Goal: Navigation & Orientation: Understand site structure

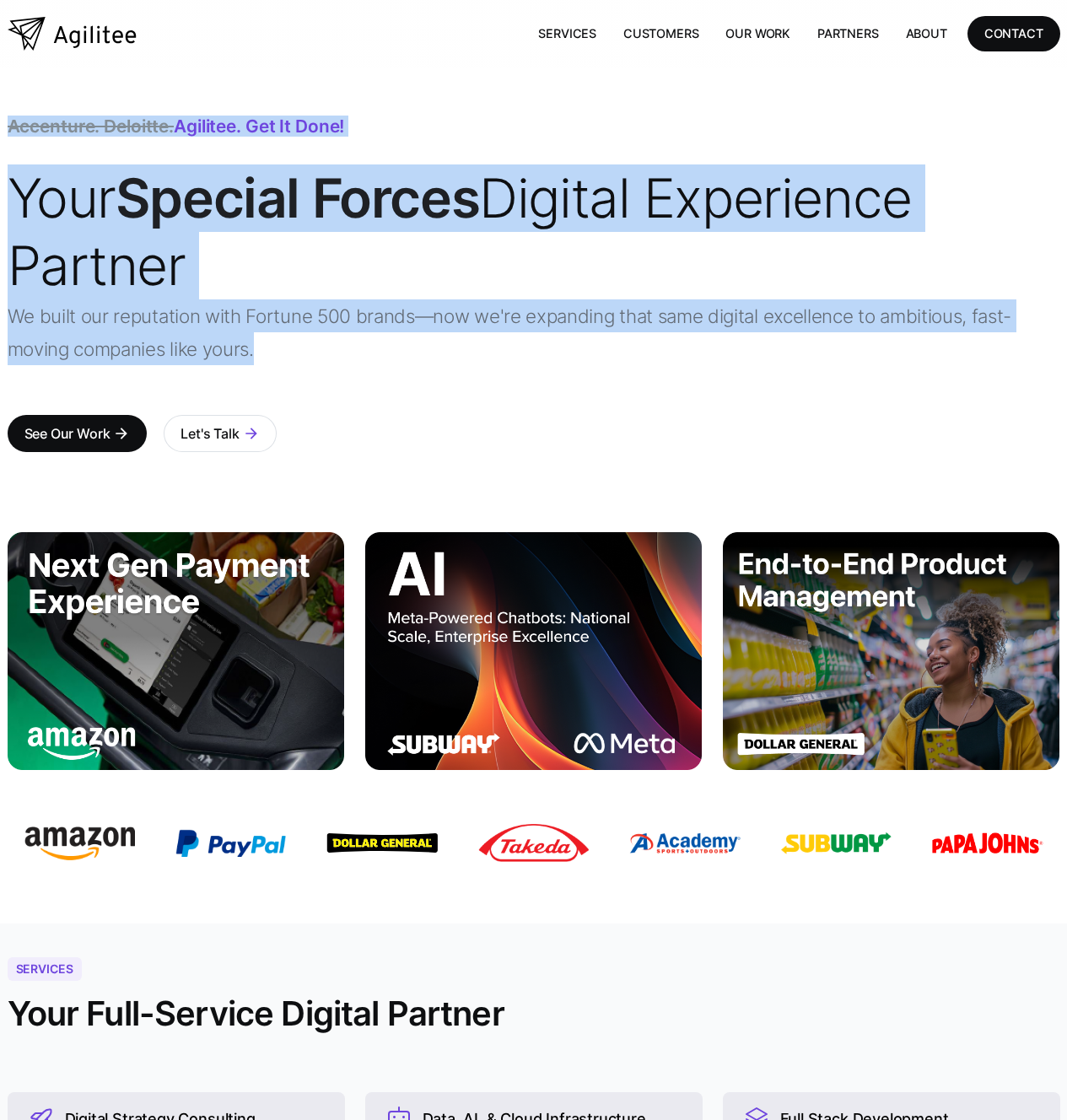
drag, startPoint x: 450, startPoint y: 390, endPoint x: 292, endPoint y: 72, distance: 355.1
click at [292, 72] on div "Accenture. Deloitte. Agilitee. Get it done! Your Special Forces Digital Experie…" at bounding box center [533, 283] width 1053 height 431
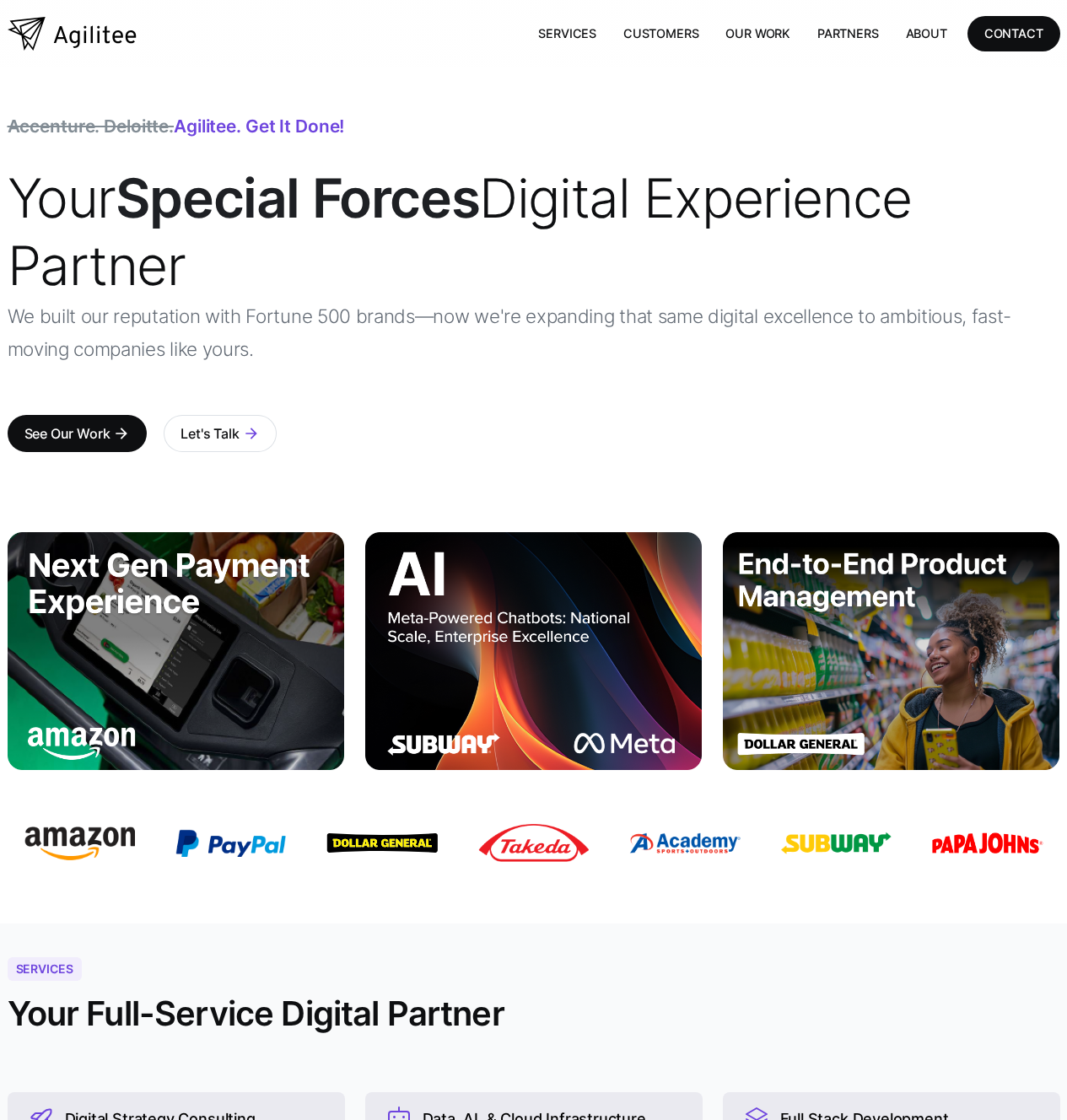
click at [292, 72] on div "Accenture. Deloitte. Agilitee. Get it done! Your Special Forces Digital Experie…" at bounding box center [533, 283] width 1053 height 431
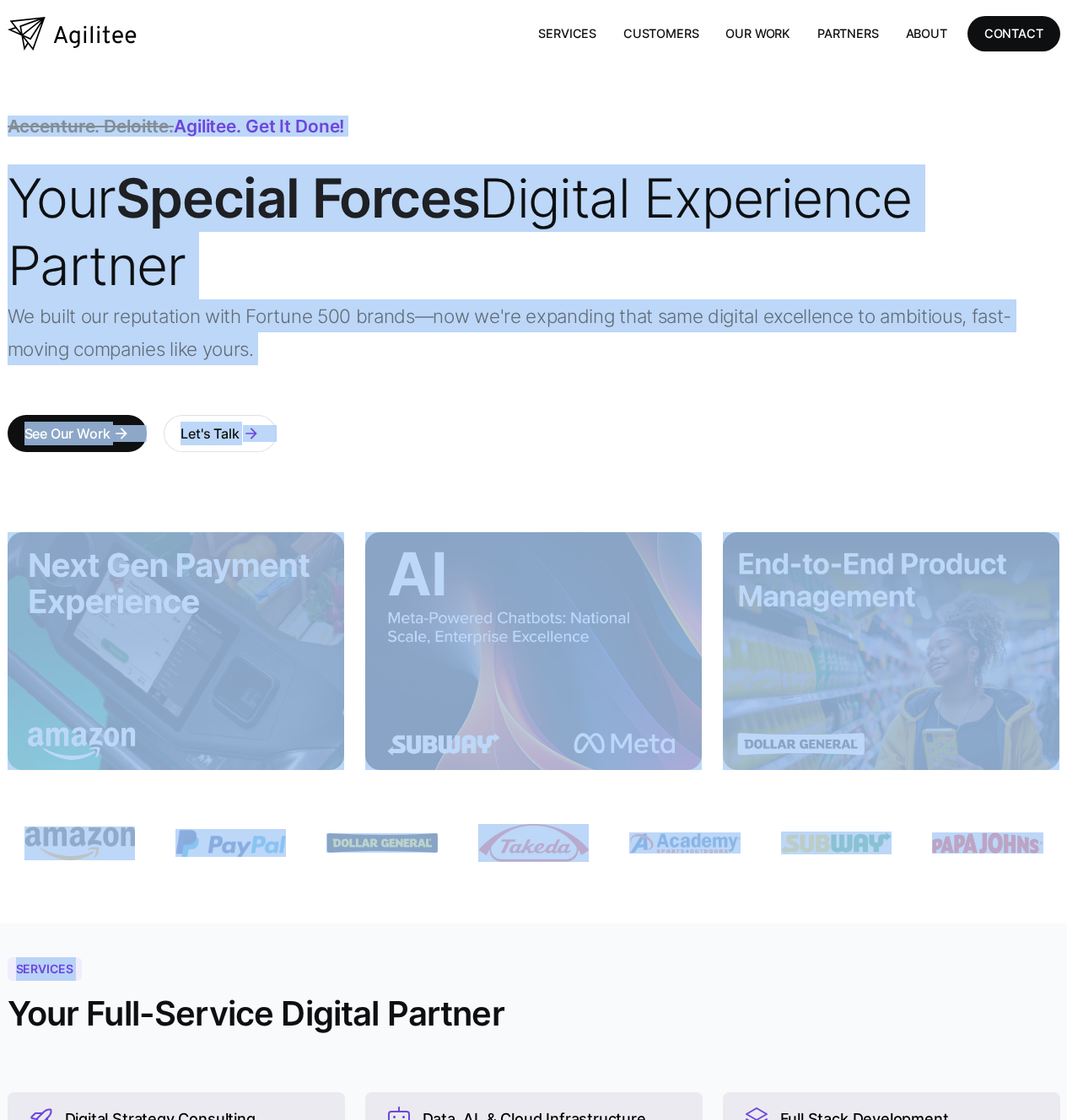
drag, startPoint x: 461, startPoint y: 229, endPoint x: 933, endPoint y: 991, distance: 896.3
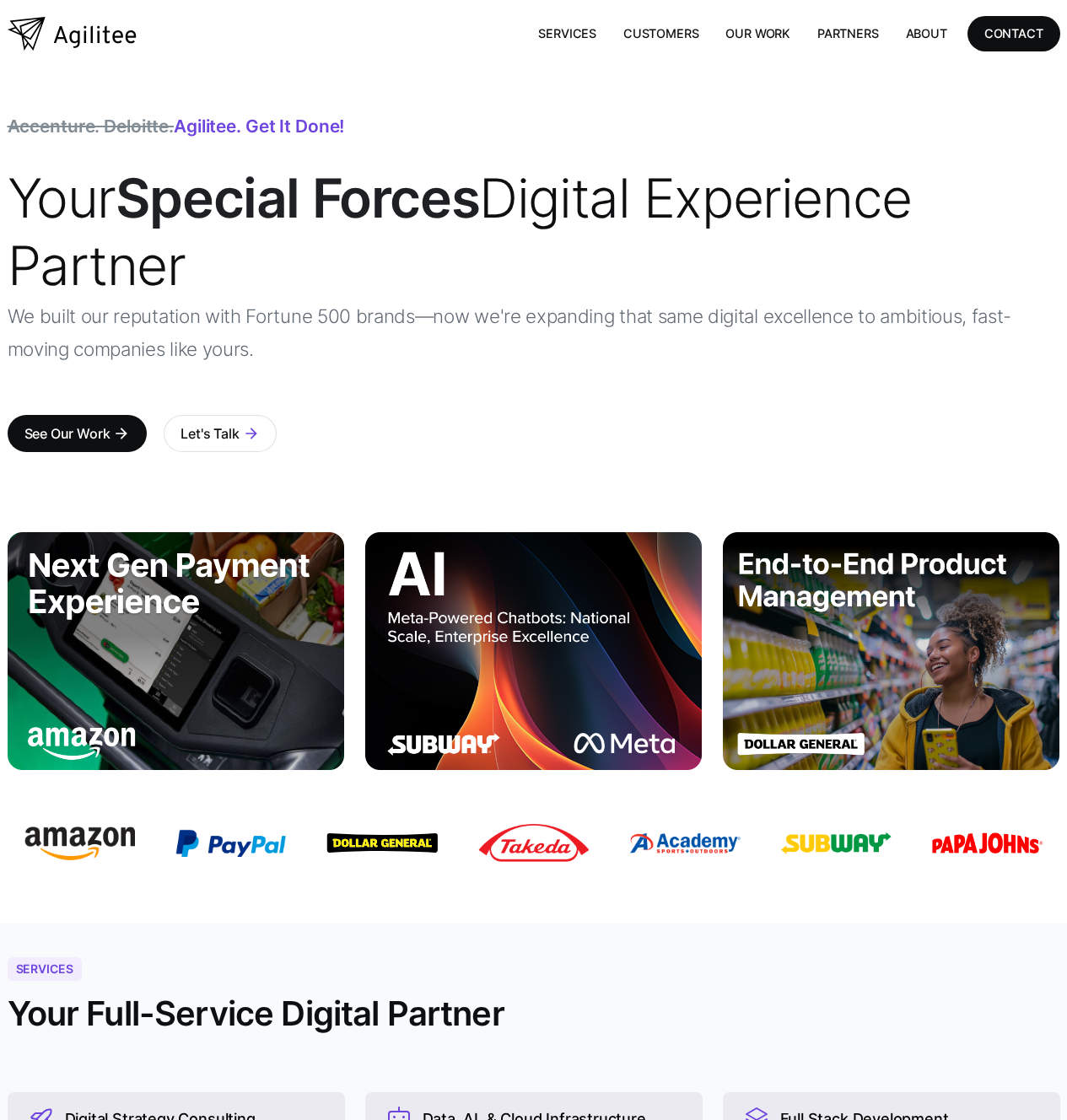
click at [584, 425] on div "Accenture. Deloitte. Agilitee. Get it done! Your Special Forces Digital Experie…" at bounding box center [533, 300] width 1053 height 363
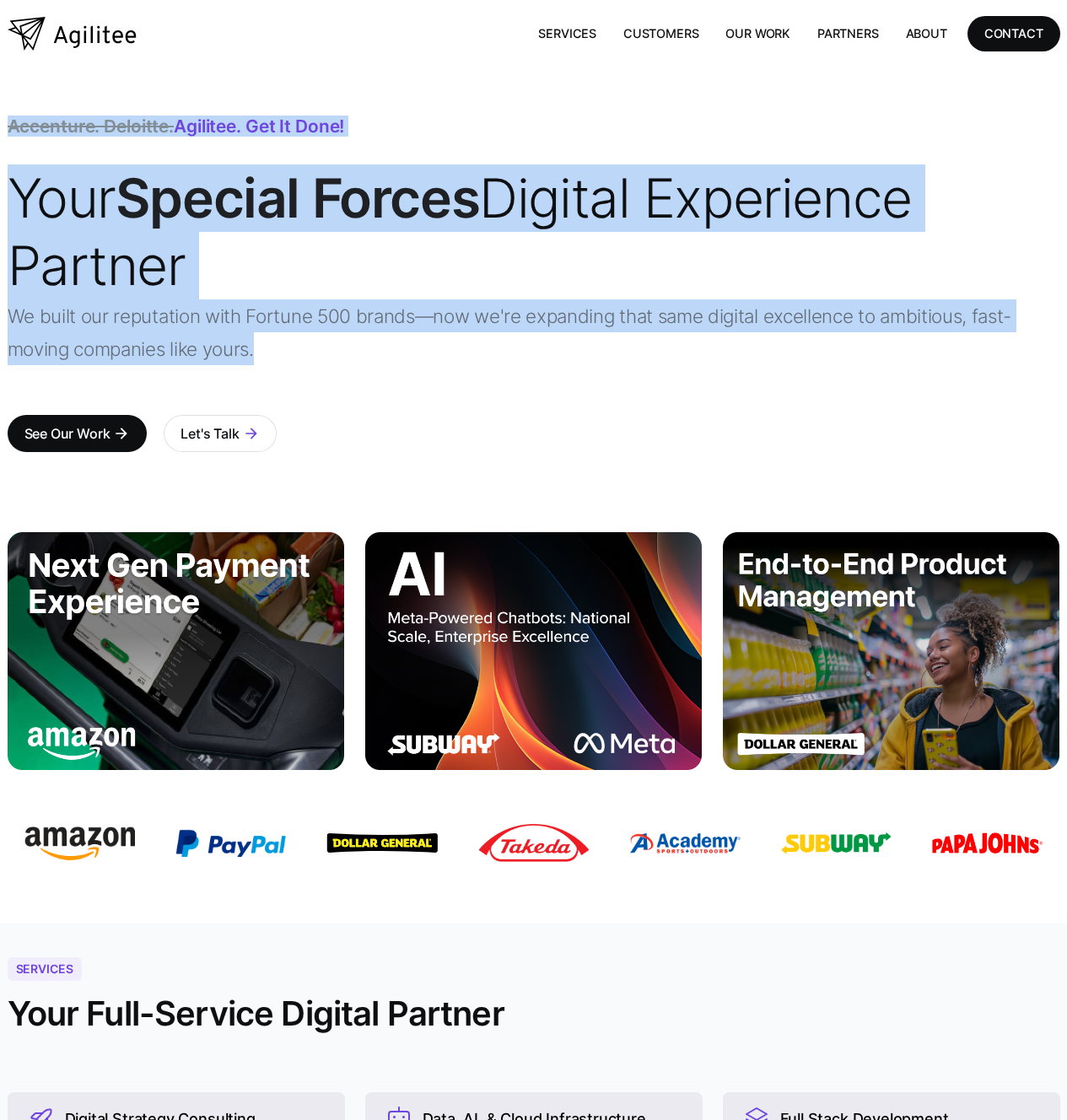
drag, startPoint x: 527, startPoint y: 440, endPoint x: 51, endPoint y: 83, distance: 595.0
click at [47, 83] on div "Accenture. Deloitte. Agilitee. Get it done! Your Special Forces Digital Experie…" at bounding box center [533, 283] width 1053 height 431
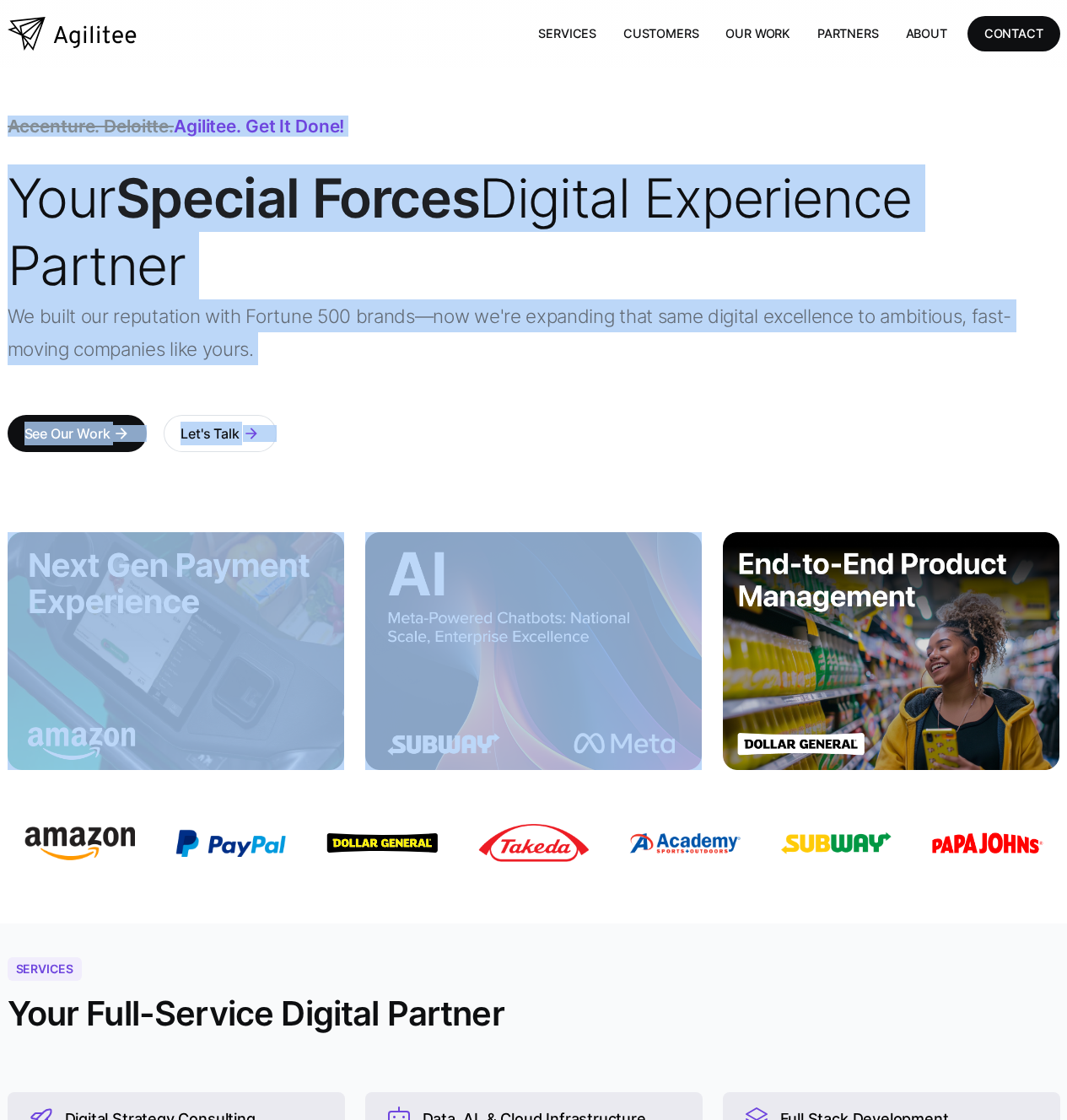
drag, startPoint x: 81, startPoint y: 89, endPoint x: 609, endPoint y: 522, distance: 682.8
click at [690, 488] on div "Accenture. Deloitte. Agilitee. Get it done! Your Special Forces Digital Experie…" at bounding box center [533, 283] width 1053 height 431
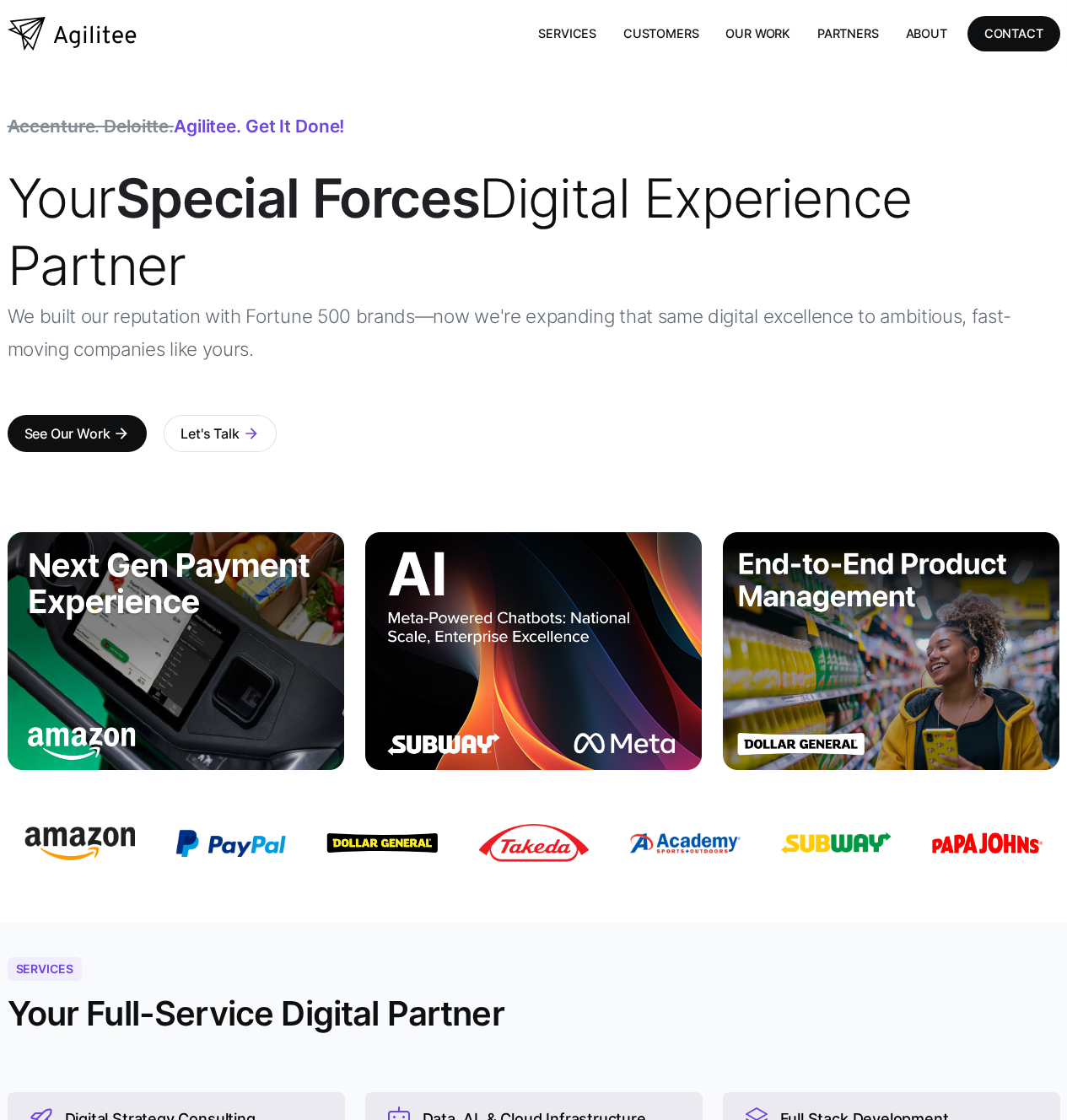
click at [75, 384] on div "Your Special Forces Digital Experience Partner We built our reputation with For…" at bounding box center [533, 275] width 1053 height 221
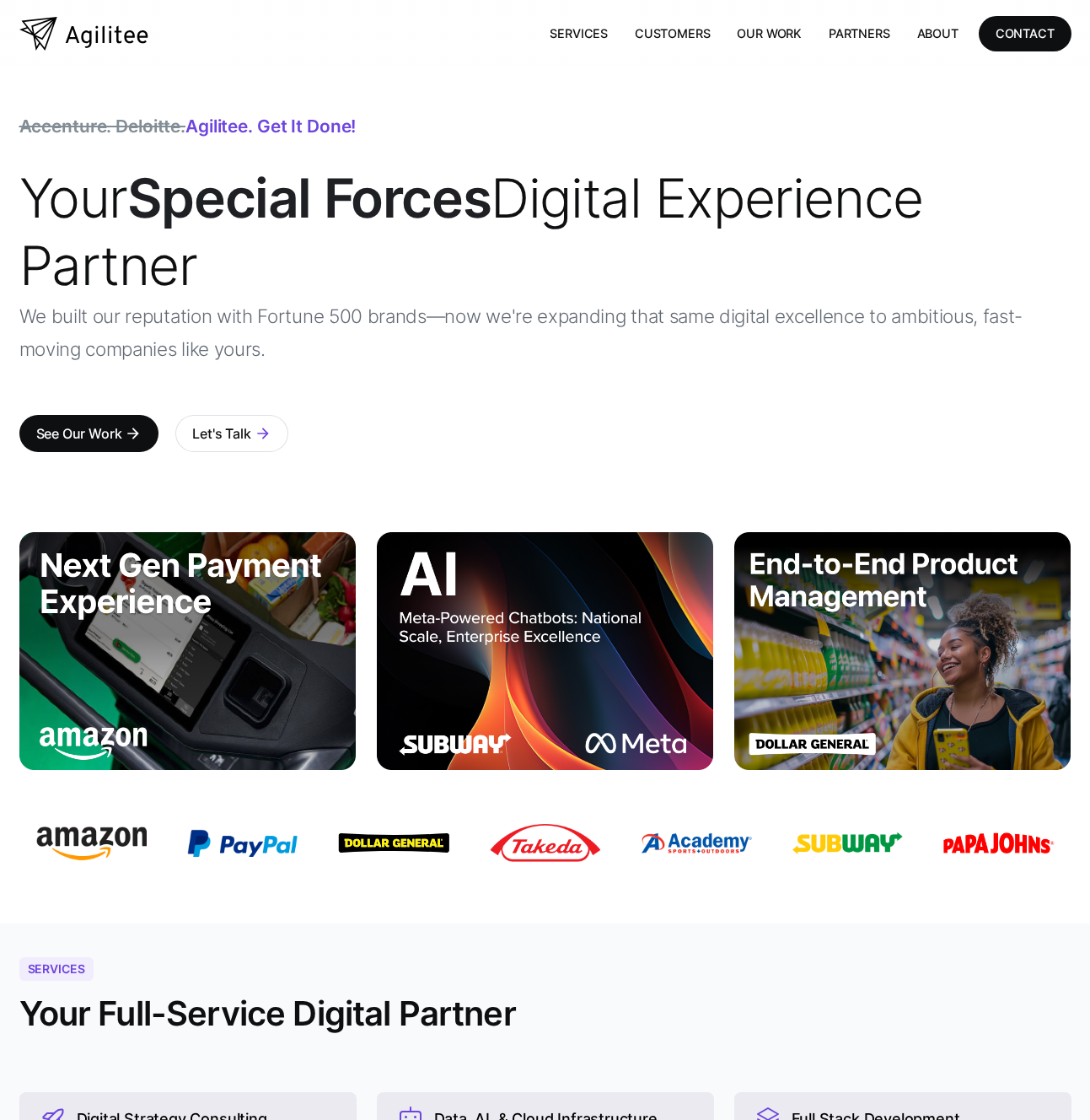
click at [188, 344] on p "We built our reputation with Fortune 500 brands—now we're expanding that same d…" at bounding box center [545, 333] width 1052 height 66
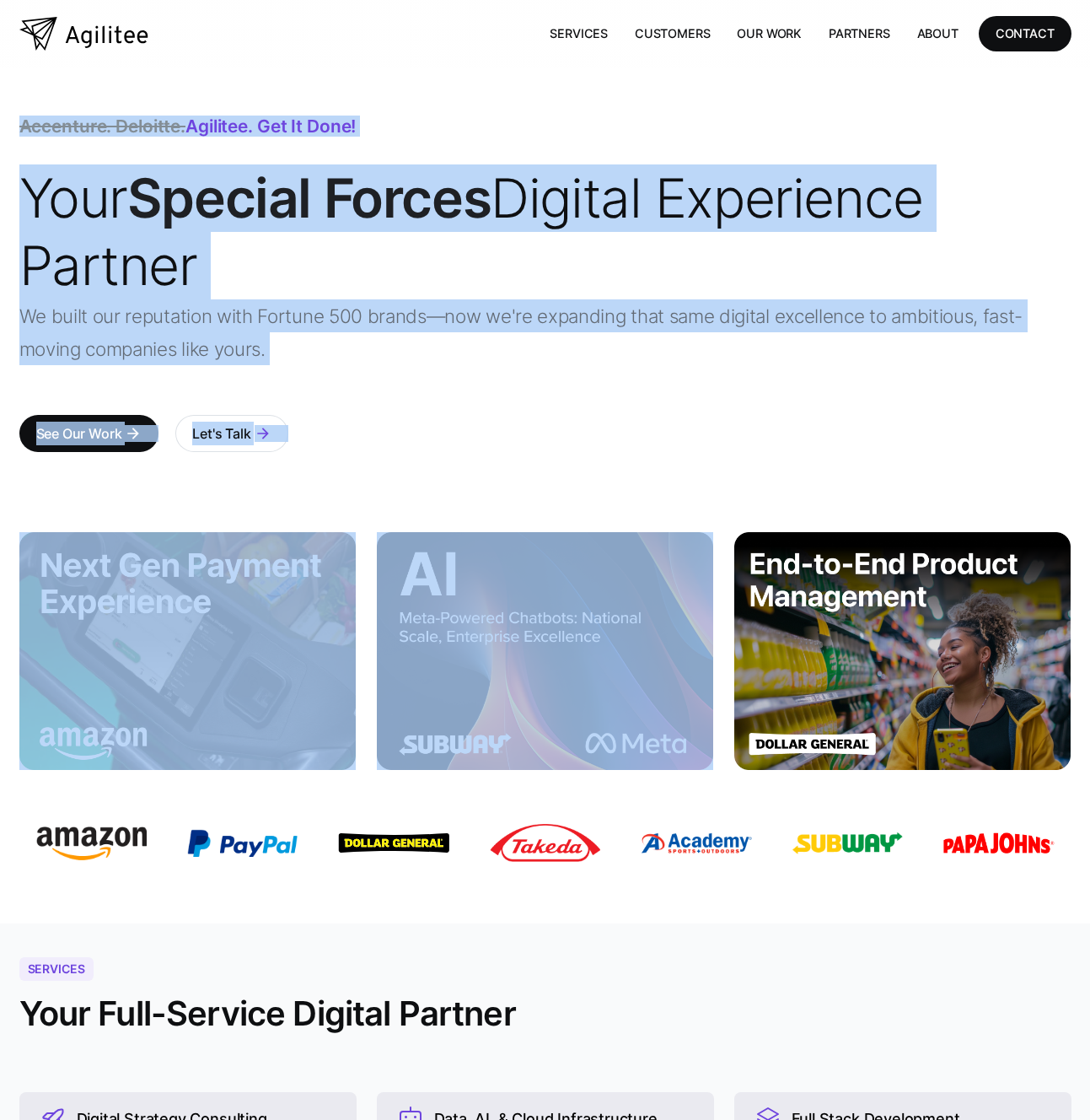
drag, startPoint x: 418, startPoint y: 498, endPoint x: 67, endPoint y: 75, distance: 549.7
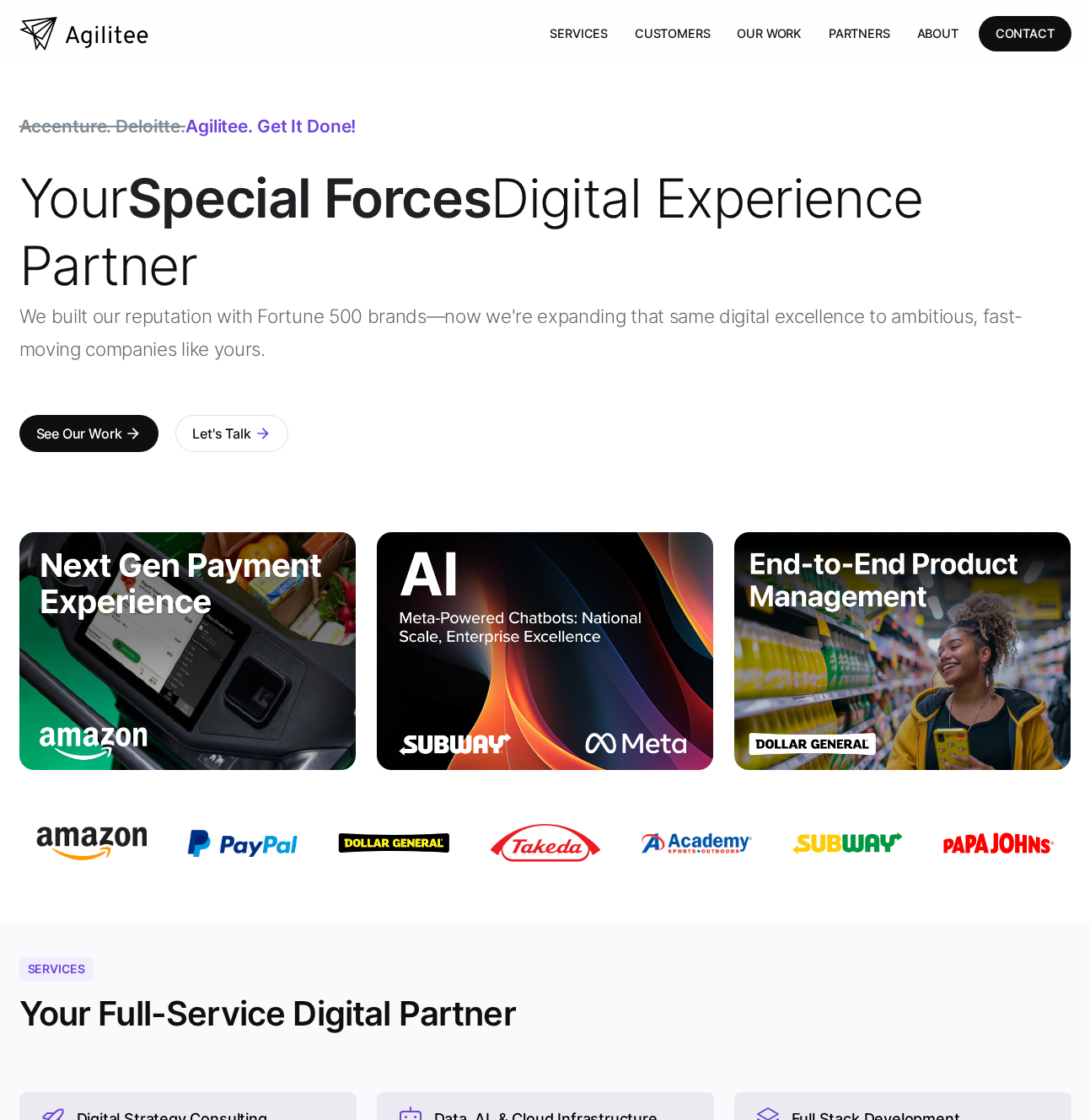
click at [70, 76] on div "Accenture. Deloitte. Agilitee. Get it done! Your Special Forces Digital Experie…" at bounding box center [545, 283] width 1052 height 431
click at [527, 432] on div "Accenture. Deloitte. Agilitee. Get it done! Your Special Forces Digital Experie…" at bounding box center [545, 300] width 1052 height 363
click at [780, 33] on link "Our Work" at bounding box center [769, 33] width 92 height 35
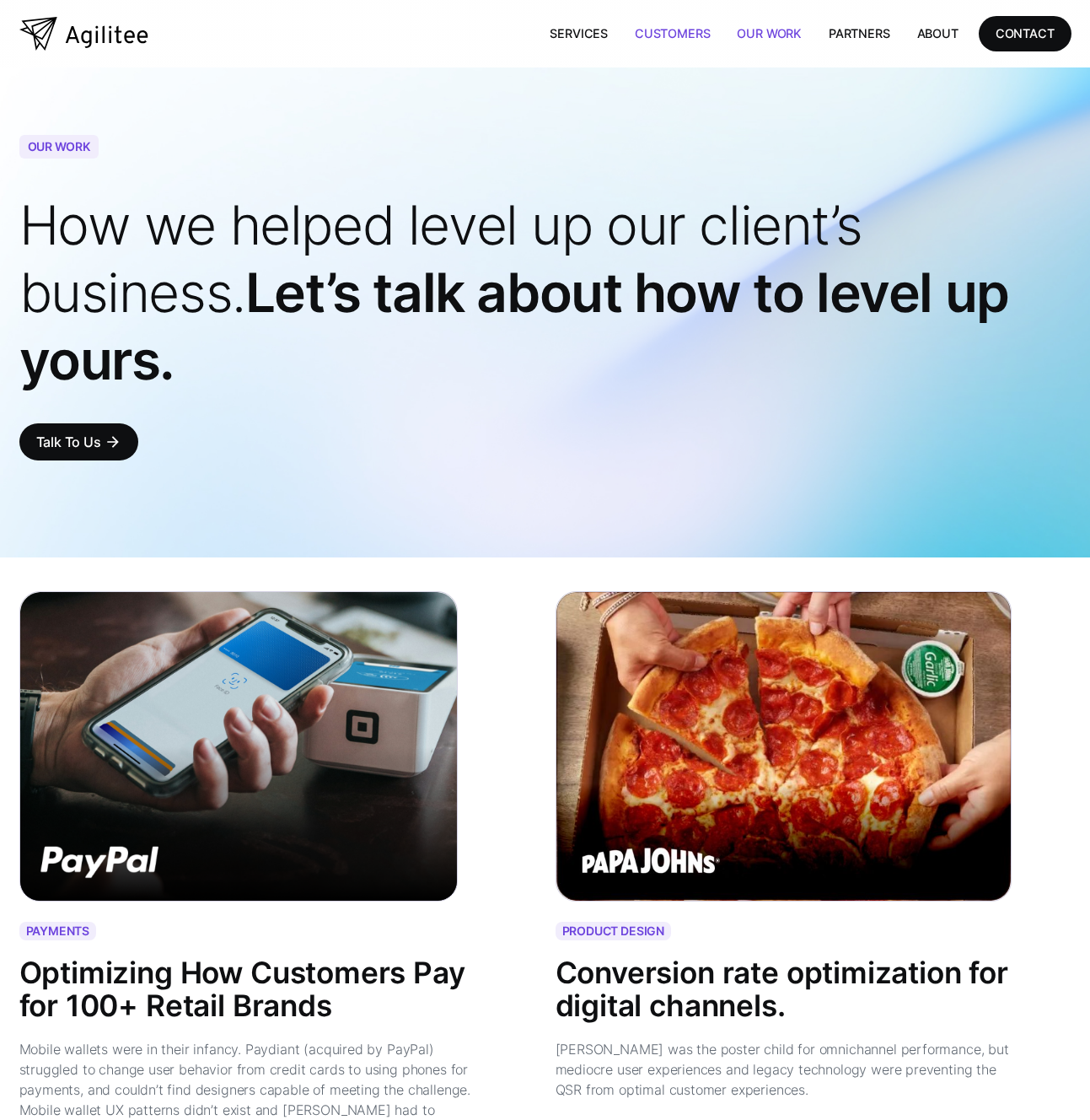
click at [694, 34] on link "Customers" at bounding box center [672, 33] width 102 height 35
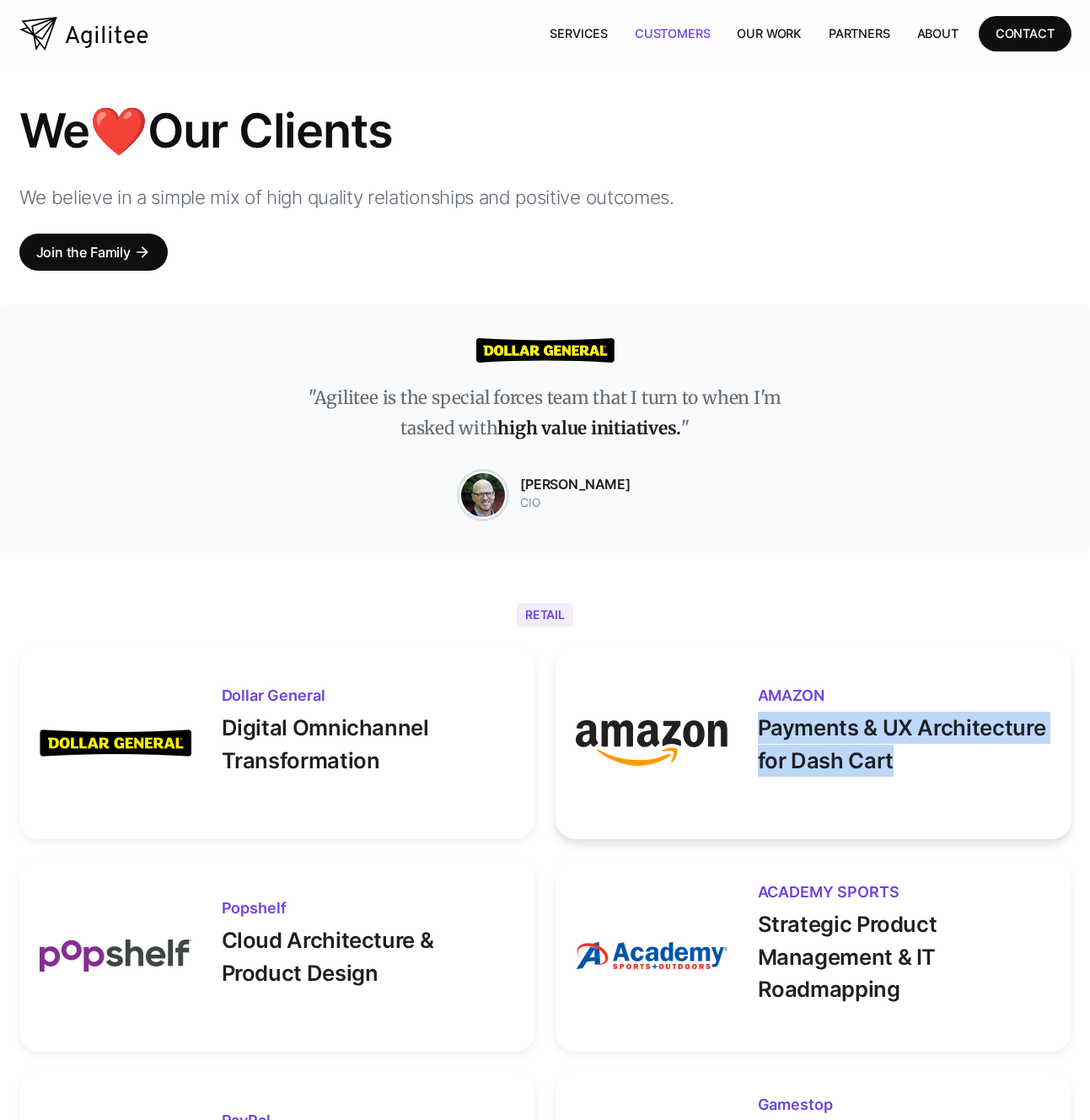
drag, startPoint x: 951, startPoint y: 753, endPoint x: 774, endPoint y: 706, distance: 183.1
click at [774, 706] on p "Payments & UX Architecture for Dash Cart" at bounding box center [905, 740] width 293 height 73
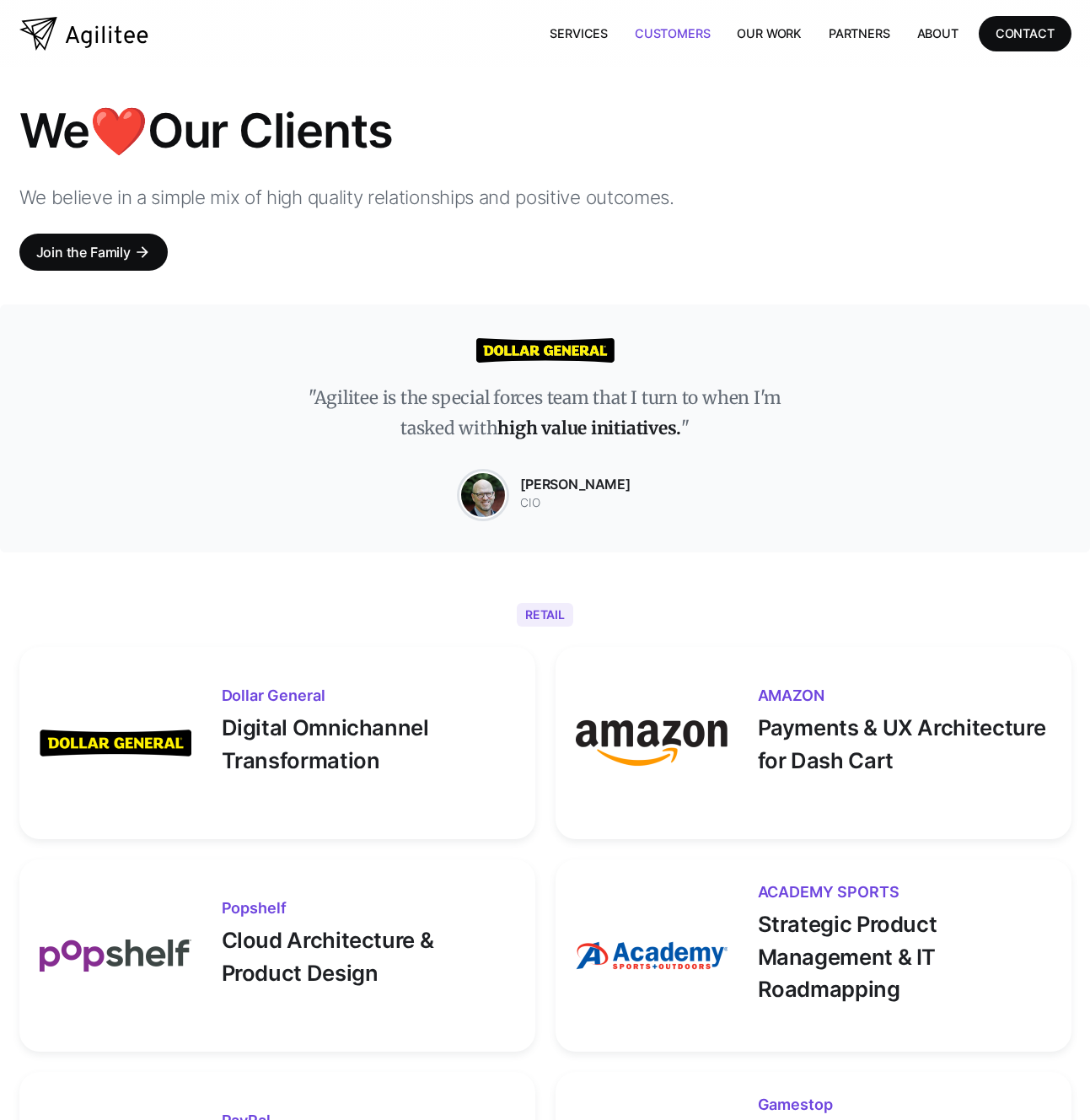
click at [831, 496] on div ""Agilitee is the special forces team that I turn to when I'm tasked with high v…" at bounding box center [545, 428] width 1090 height 248
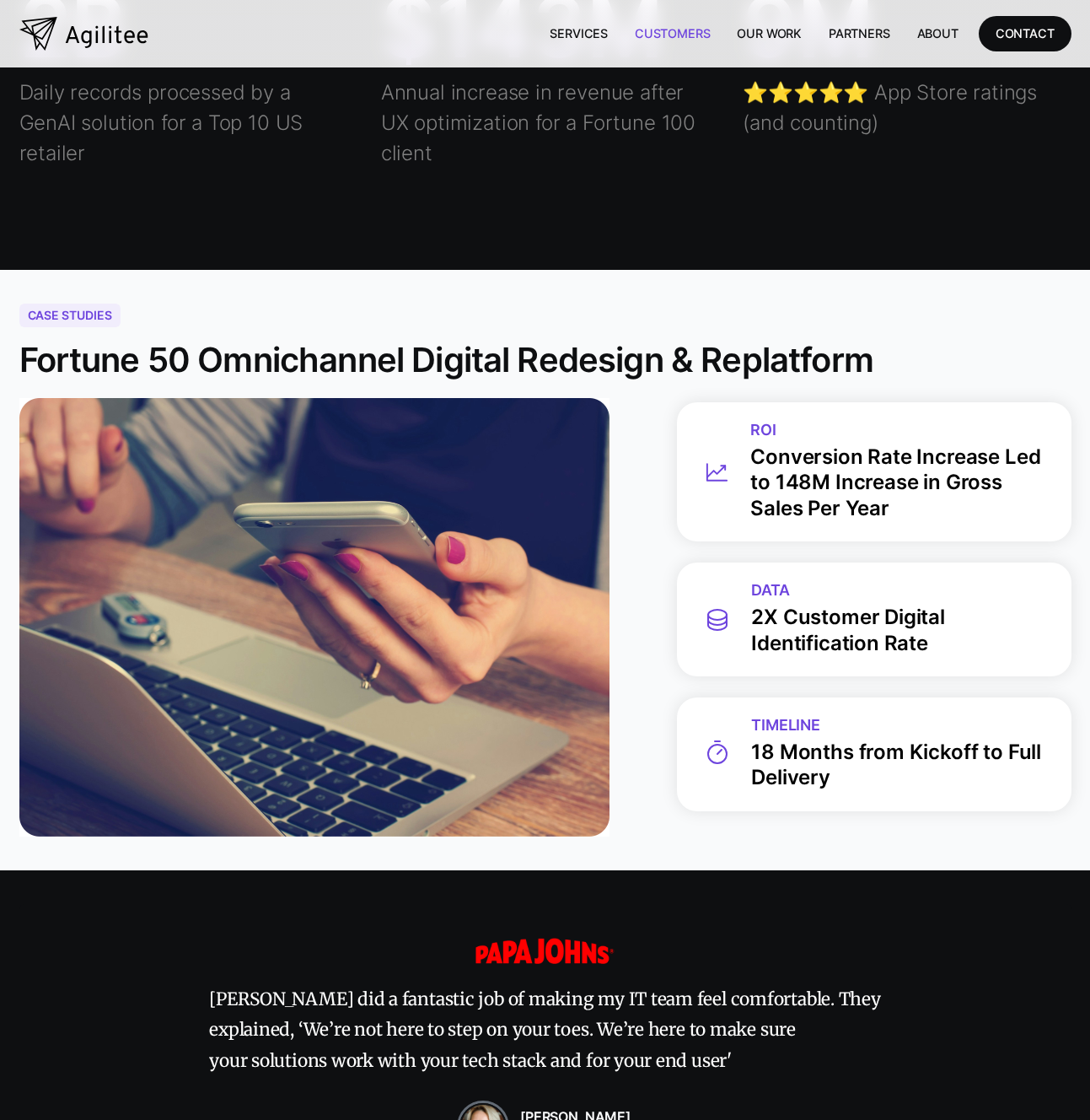
scroll to position [6279, 0]
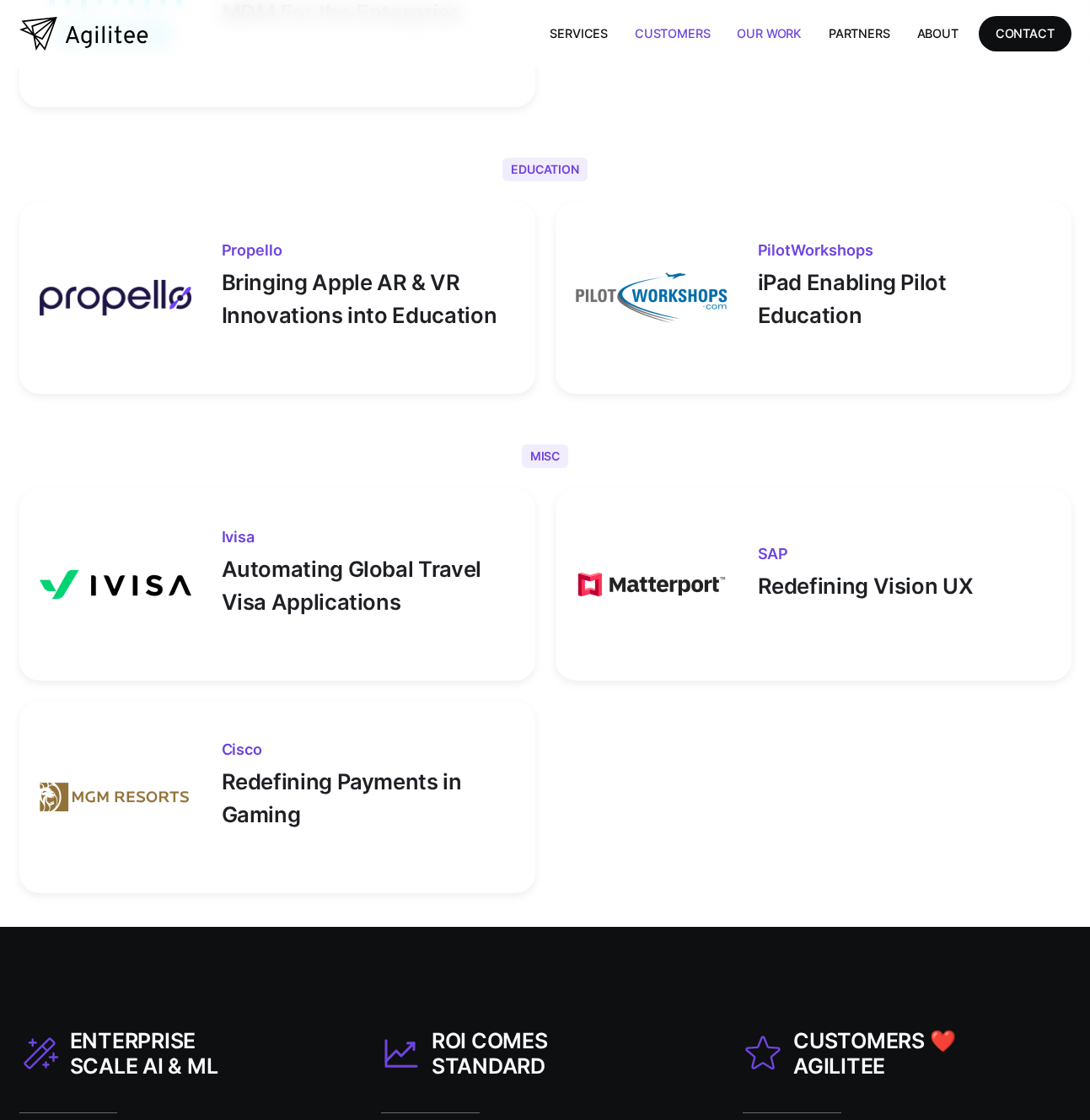
click at [762, 31] on link "Our Work" at bounding box center [769, 33] width 92 height 35
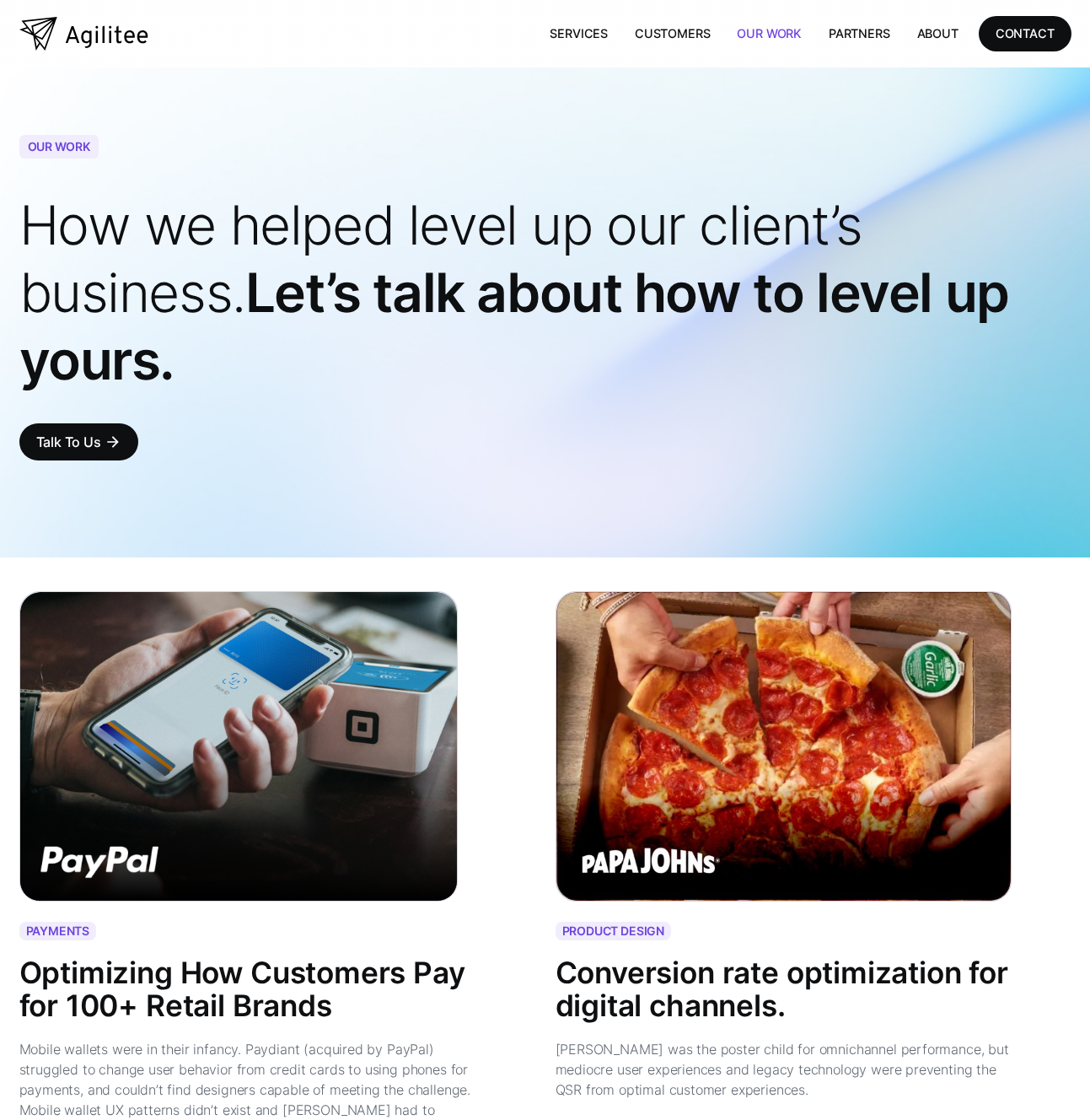
drag, startPoint x: 557, startPoint y: 486, endPoint x: 78, endPoint y: 197, distance: 559.4
click at [78, 197] on div "OUR WORK How we helped level up our client’s business. Let’s talk about how to …" at bounding box center [545, 312] width 1052 height 355
click at [257, 249] on span "How we helped level up our client’s business." at bounding box center [441, 259] width 843 height 132
